Goal: Task Accomplishment & Management: Use online tool/utility

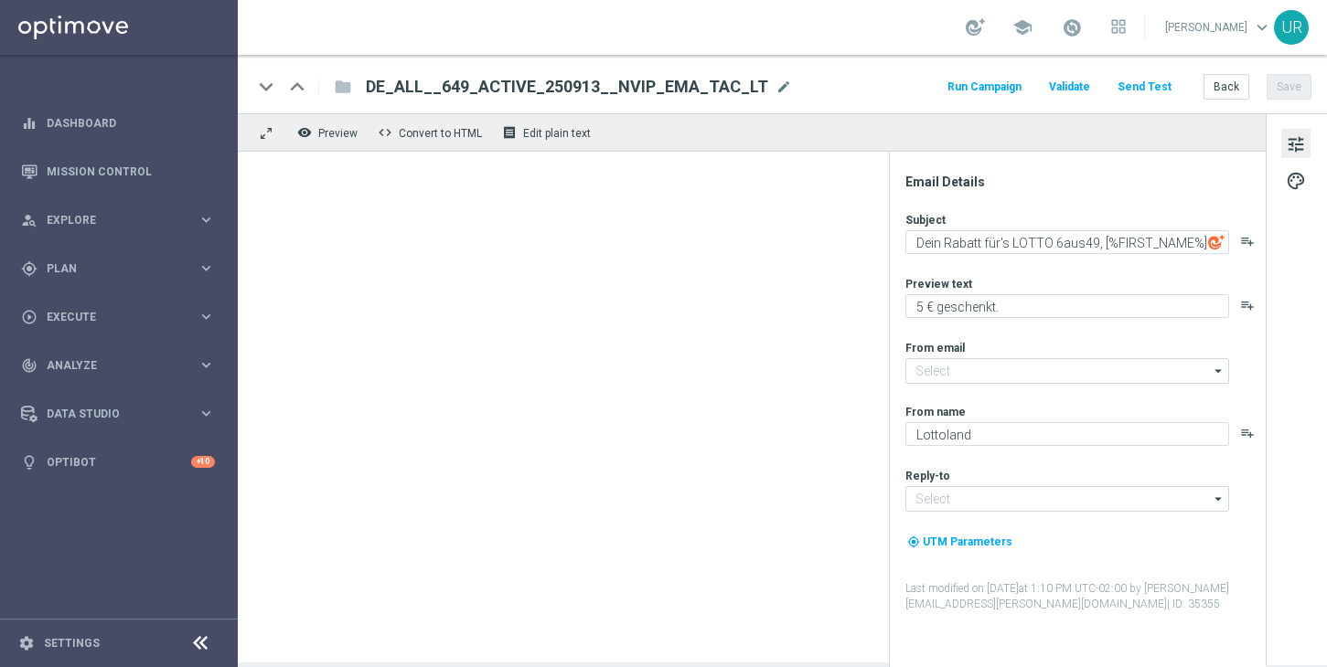
type input "[EMAIL_ADDRESS][DOMAIN_NAME]"
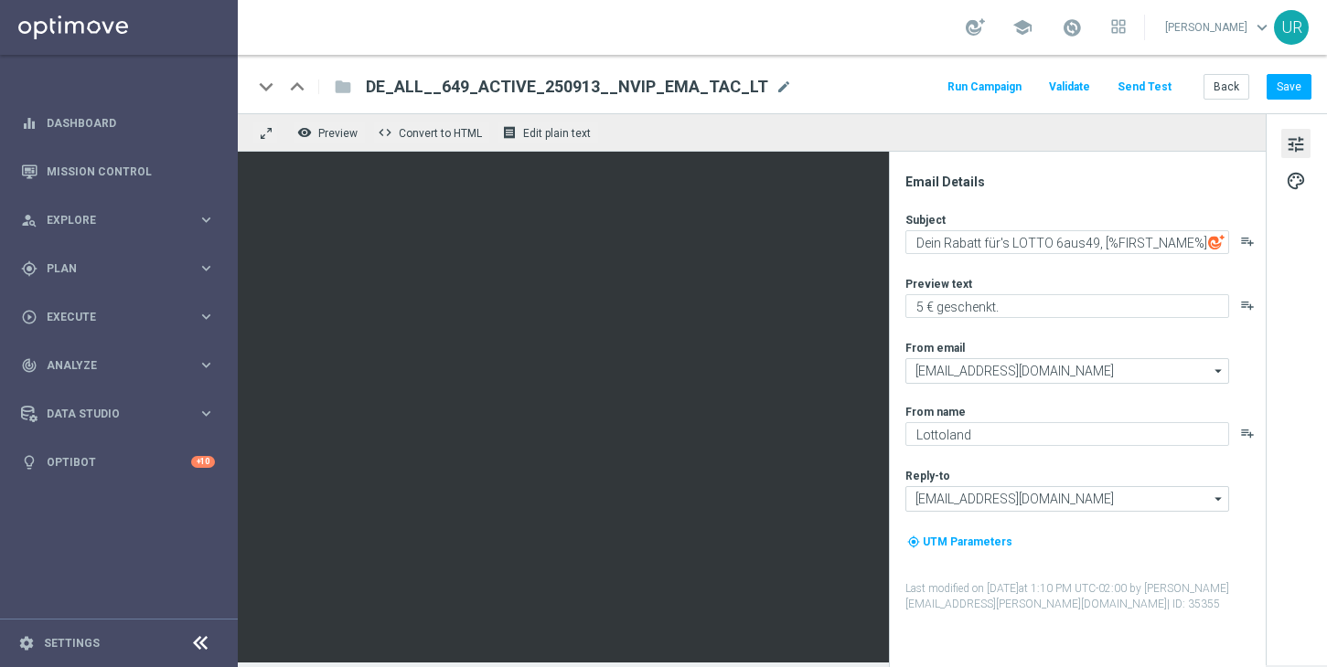
click at [1130, 94] on button "Send Test" at bounding box center [1144, 87] width 59 height 25
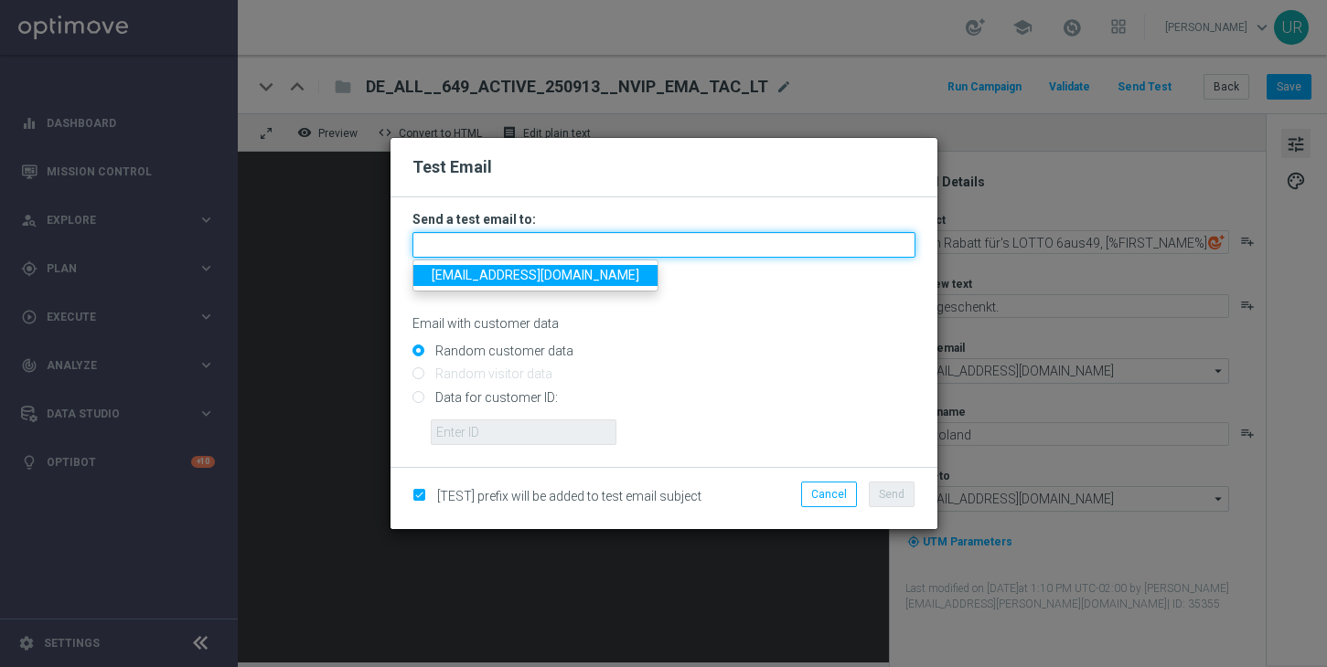
click at [665, 240] on input "text" at bounding box center [663, 245] width 503 height 26
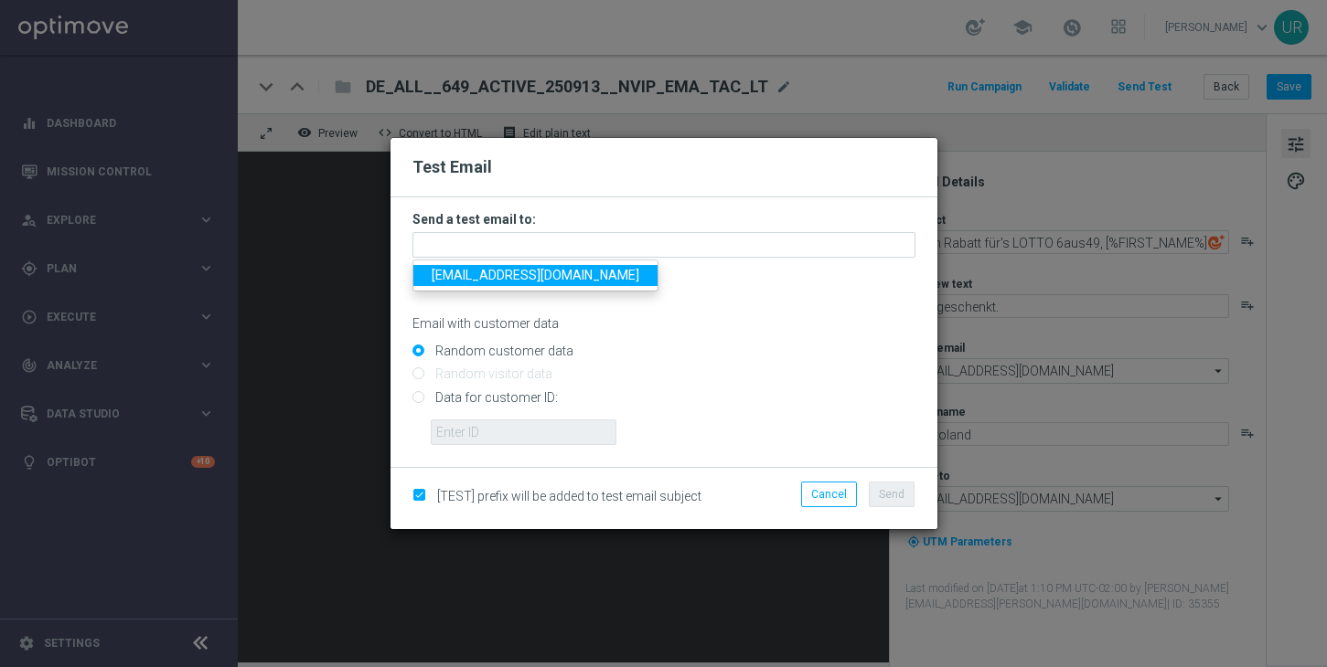
click at [475, 275] on span "[EMAIL_ADDRESS][DOMAIN_NAME]" at bounding box center [536, 275] width 208 height 15
type input "[EMAIL_ADDRESS][DOMAIN_NAME]"
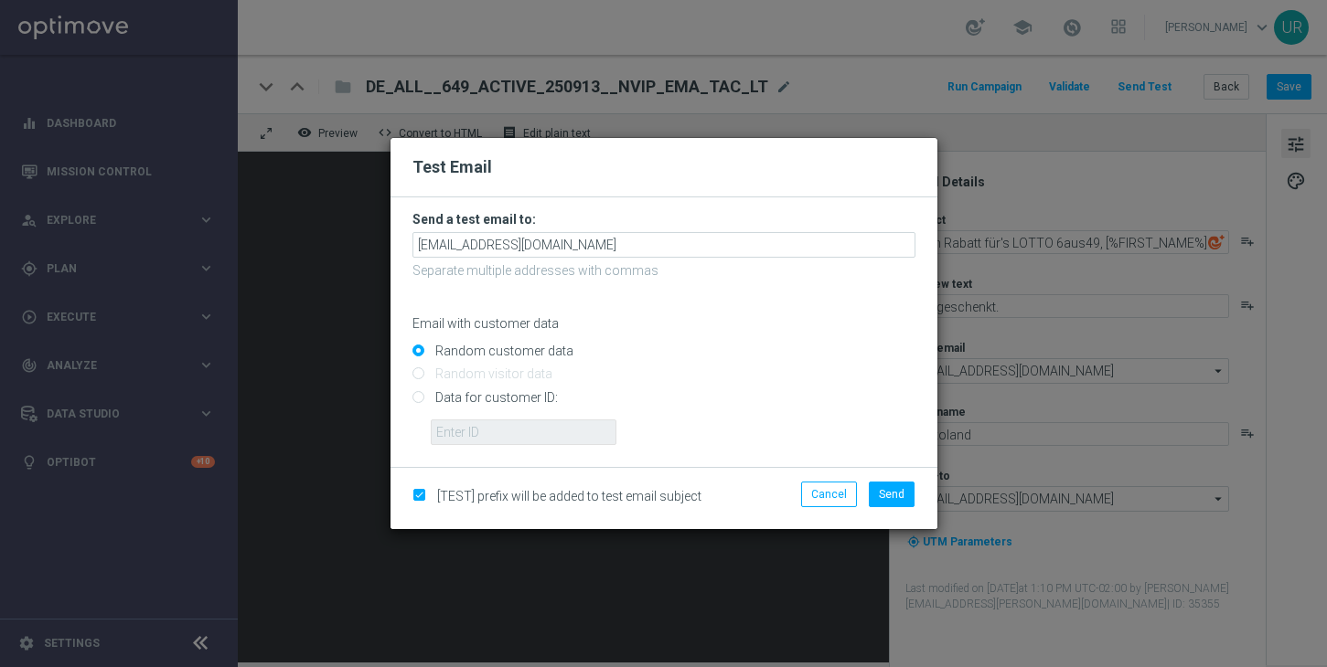
click at [422, 400] on input "Data for customer ID:" at bounding box center [663, 405] width 503 height 26
radio input "true"
click at [468, 429] on input "text" at bounding box center [524, 433] width 186 height 26
paste input "222634736"
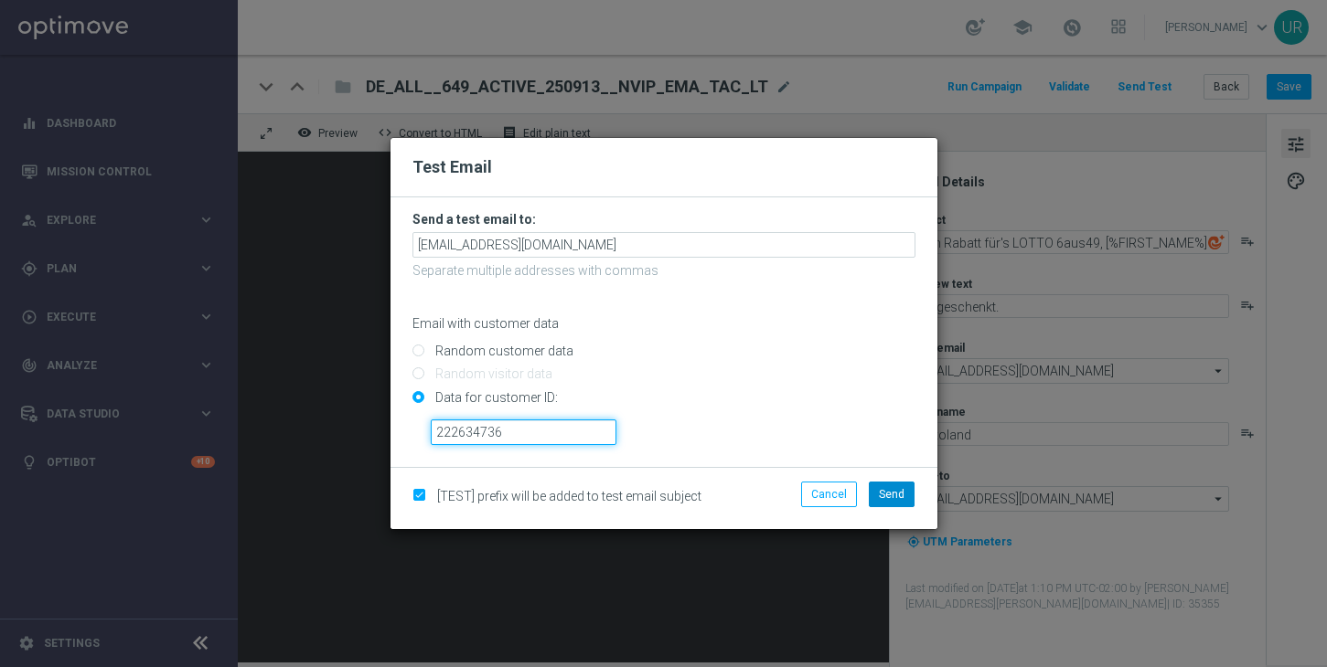
type input "222634736"
click at [890, 499] on span "Send" at bounding box center [892, 494] width 26 height 13
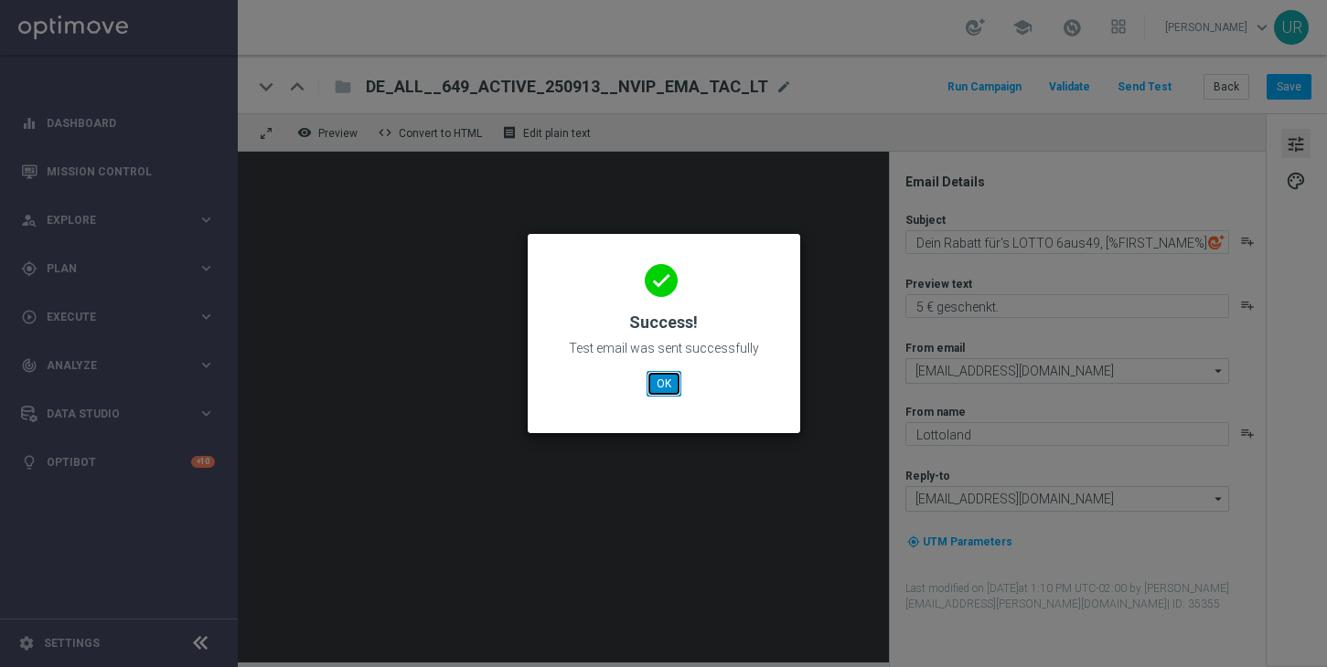
click at [666, 396] on button "OK" at bounding box center [663, 384] width 35 height 26
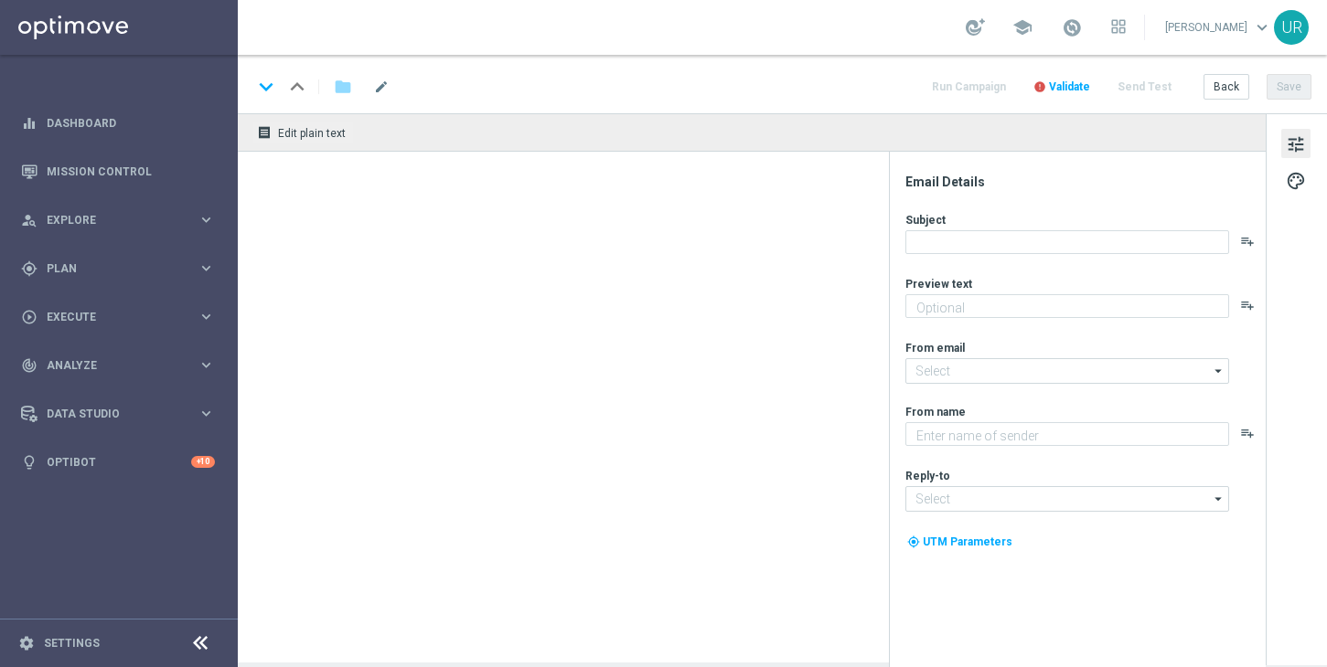
type textarea "3 € geschenkt."
type textarea "Lottoland"
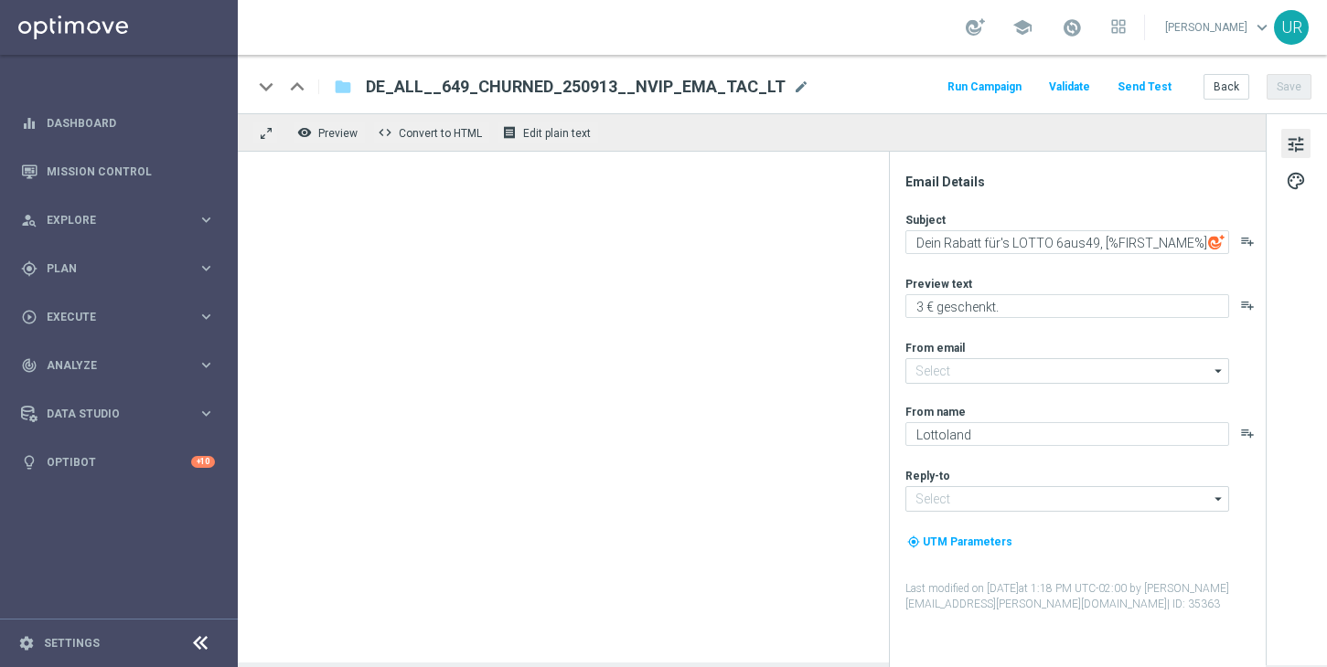
type input "[EMAIL_ADDRESS][DOMAIN_NAME]"
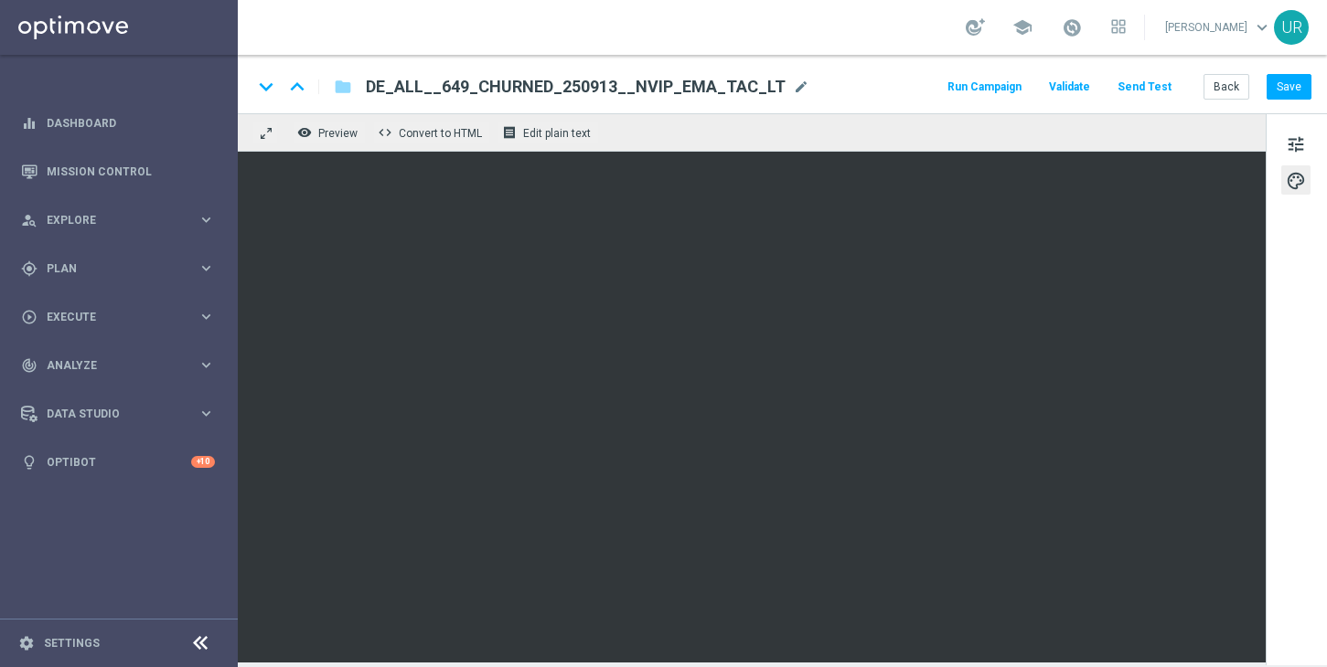
click at [1140, 85] on button "Send Test" at bounding box center [1144, 87] width 59 height 25
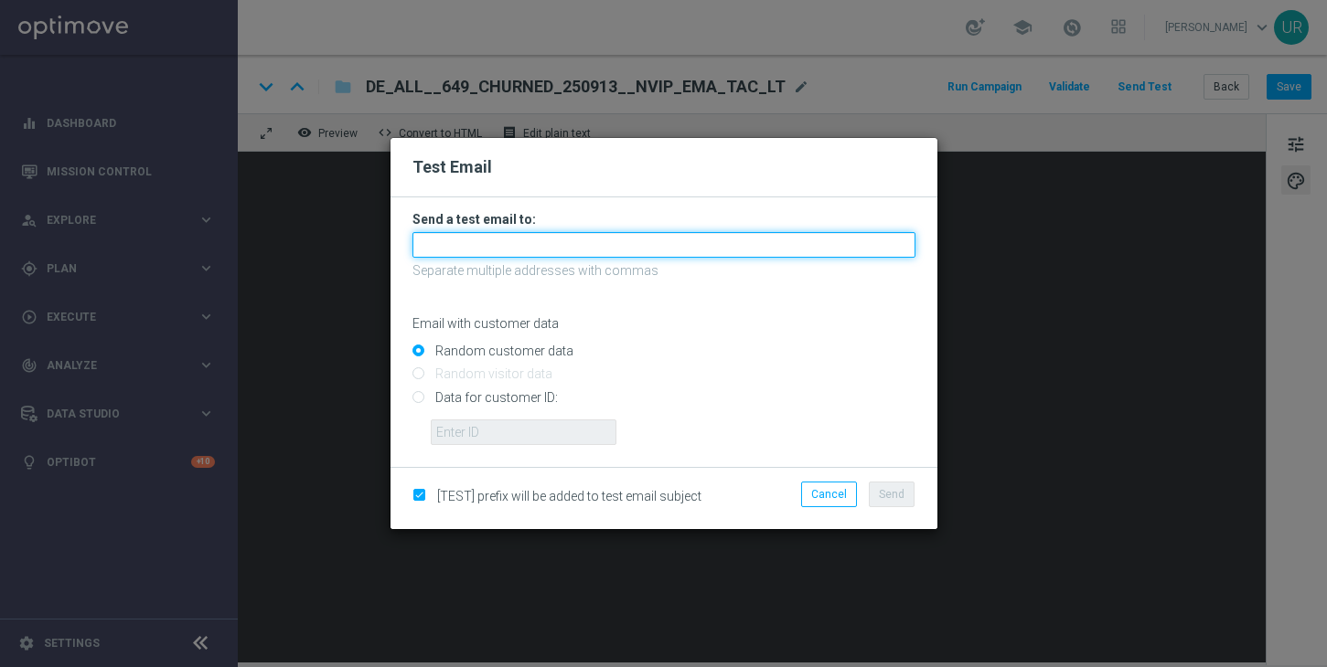
click at [663, 240] on input "text" at bounding box center [663, 245] width 503 height 26
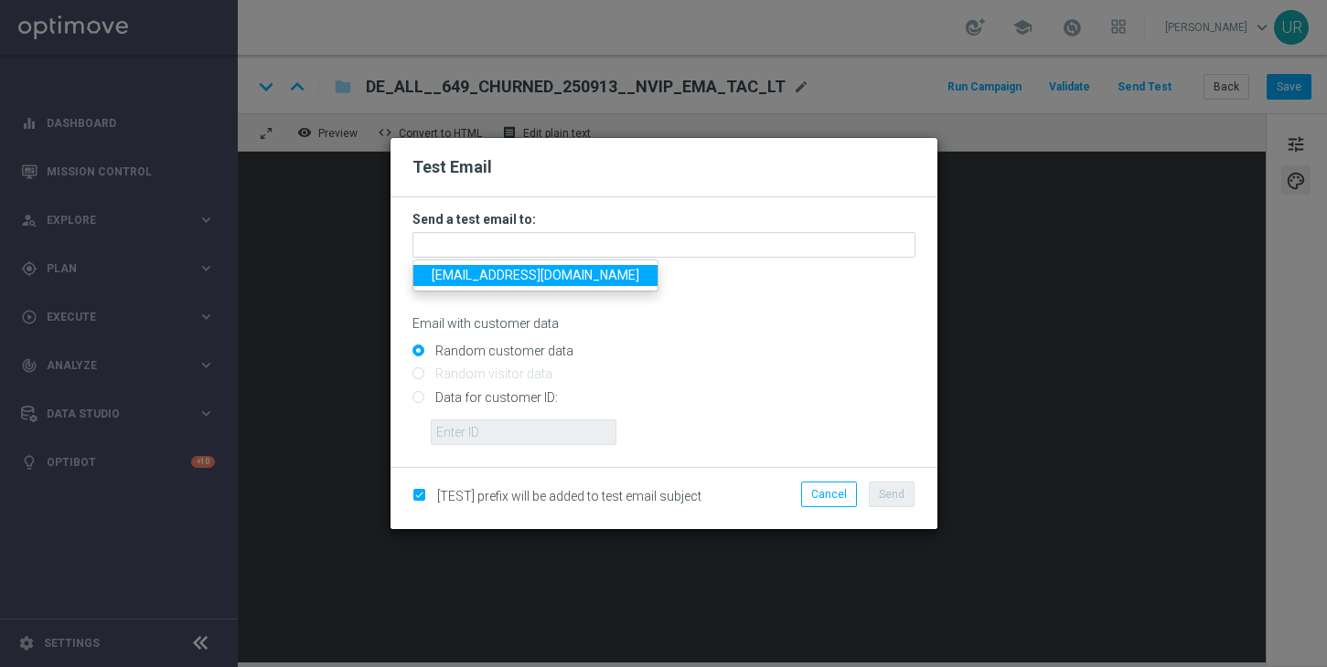
click at [481, 272] on span "[EMAIL_ADDRESS][DOMAIN_NAME]" at bounding box center [536, 275] width 208 height 15
type input "[EMAIL_ADDRESS][DOMAIN_NAME]"
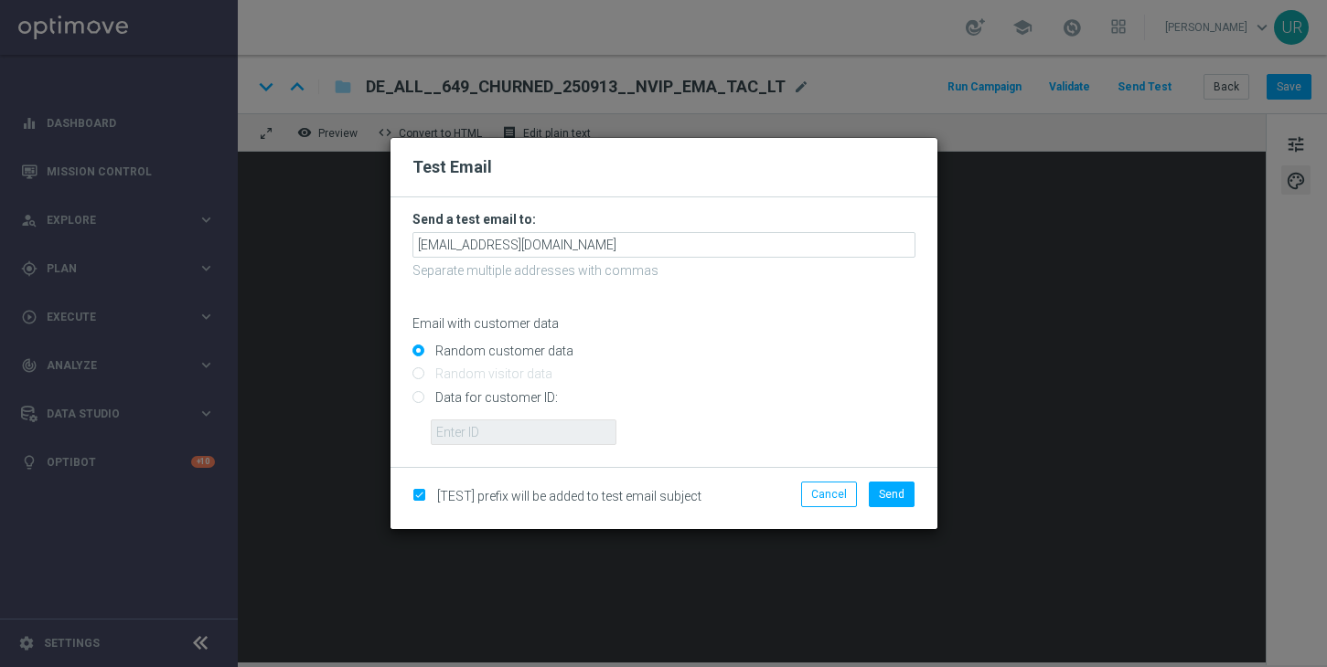
click at [417, 398] on input "Data for customer ID:" at bounding box center [663, 405] width 503 height 26
radio input "true"
click at [470, 437] on input "text" at bounding box center [524, 433] width 186 height 26
paste input "222634736"
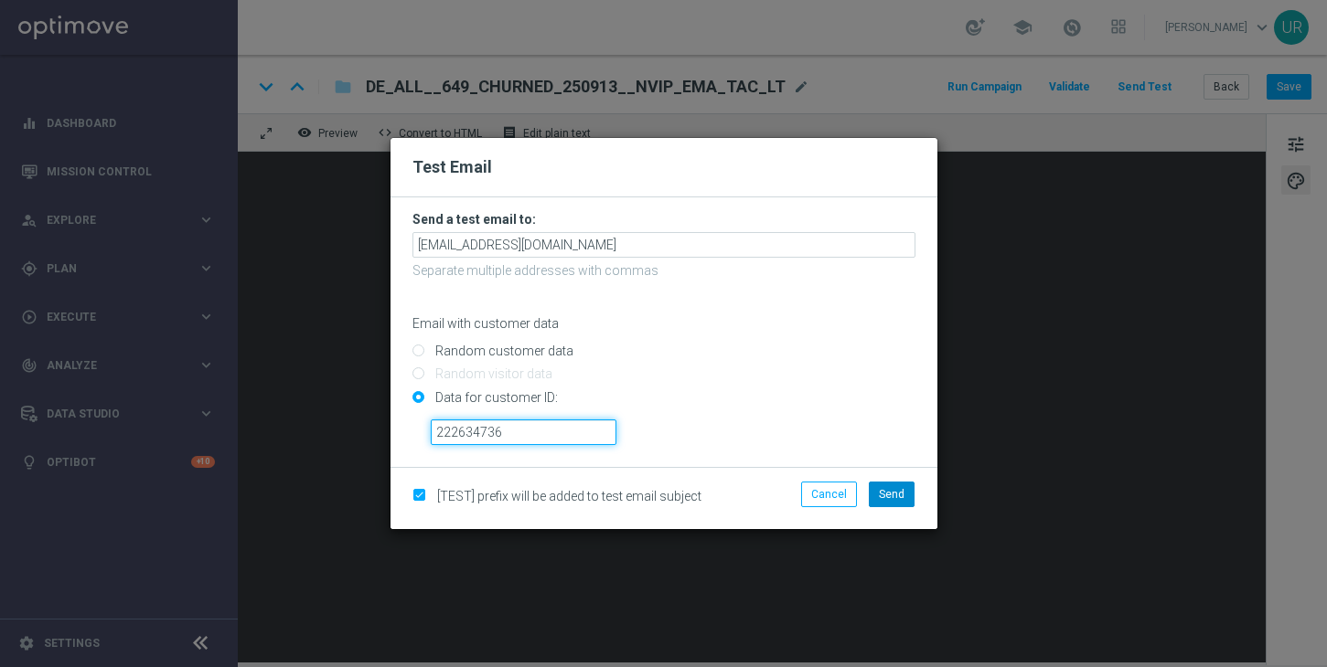
type input "222634736"
click at [890, 498] on span "Send" at bounding box center [892, 494] width 26 height 13
